Goal: Transaction & Acquisition: Purchase product/service

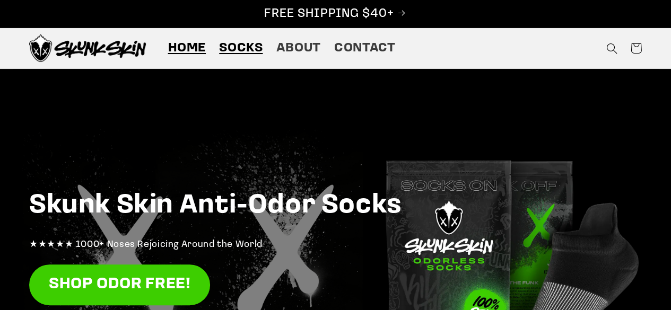
click at [249, 50] on span "Socks" at bounding box center [241, 48] width 44 height 16
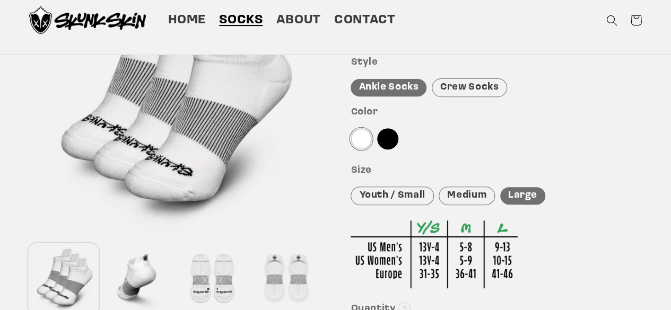
scroll to position [106, 0]
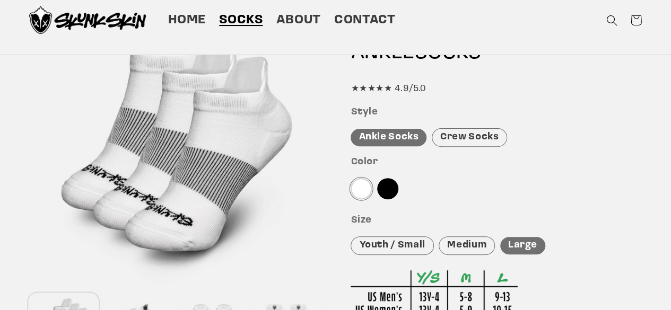
click at [388, 248] on div "Youth / Small" at bounding box center [392, 246] width 83 height 19
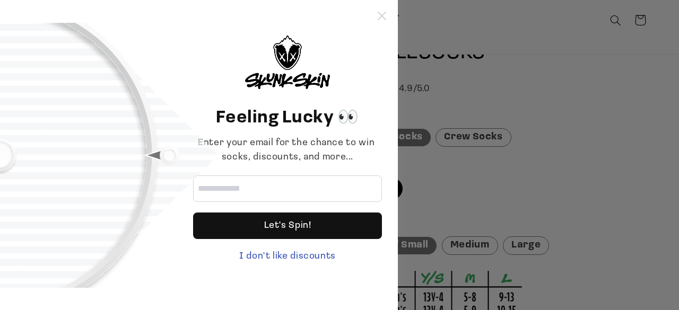
click at [381, 14] on icon at bounding box center [382, 16] width 8 height 8
